Goal: Navigation & Orientation: Understand site structure

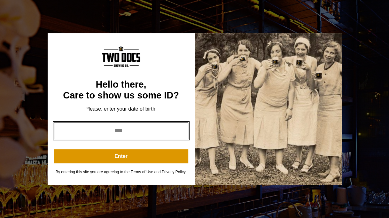
click at [130, 130] on input "year" at bounding box center [121, 131] width 134 height 17
click at [180, 130] on input "*" at bounding box center [121, 131] width 134 height 17
click at [180, 132] on input "*" at bounding box center [121, 131] width 134 height 17
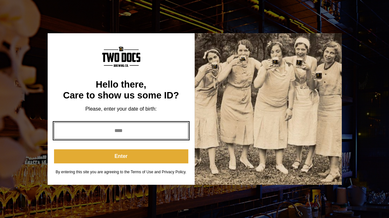
type input "****"
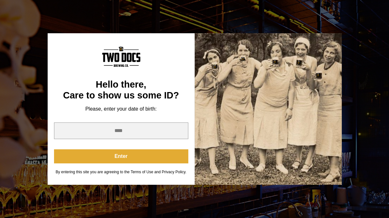
click at [130, 156] on button "Enter" at bounding box center [121, 156] width 134 height 14
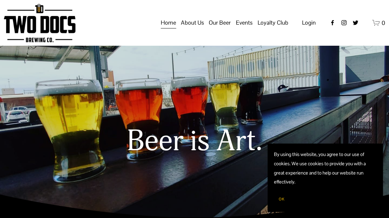
click at [283, 199] on span "OK" at bounding box center [282, 199] width 6 height 5
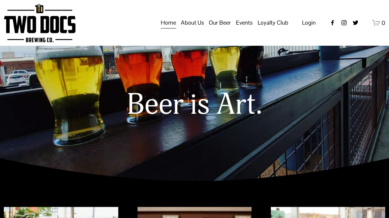
scroll to position [21, 0]
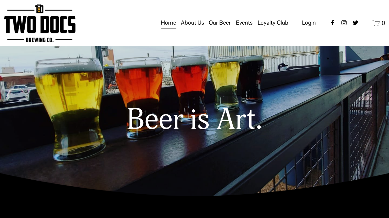
click at [0, 0] on span "Raiderland RED" at bounding box center [0, 0] width 0 height 0
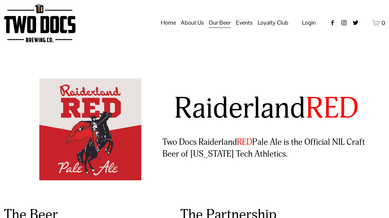
click at [0, 0] on span "Our Mission" at bounding box center [0, 0] width 0 height 0
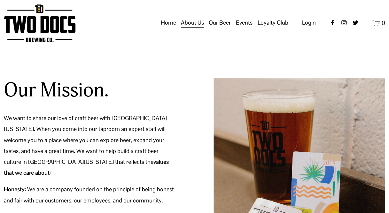
click at [0, 0] on span "FAQs" at bounding box center [0, 0] width 0 height 0
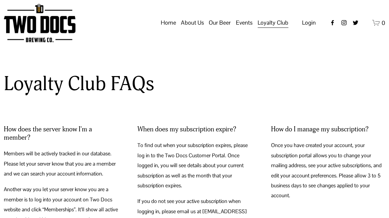
click at [0, 0] on span "Calendar" at bounding box center [0, 0] width 0 height 0
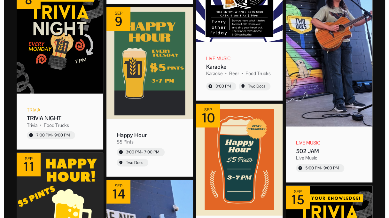
scroll to position [736, 0]
